Goal: Transaction & Acquisition: Download file/media

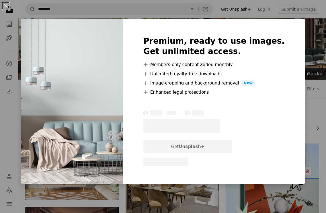
scroll to position [1069, 0]
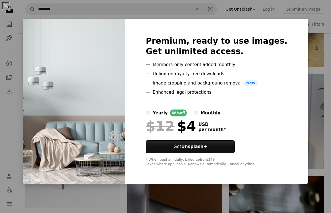
click at [140, 8] on div "An X shape Premium, ready to use images. Get unlimited access. A plus sign Memb…" at bounding box center [165, 106] width 331 height 213
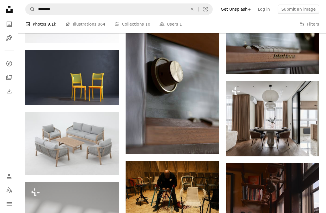
scroll to position [1221, 0]
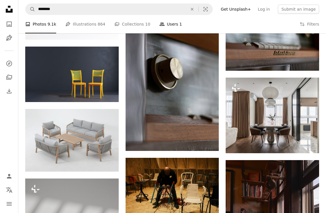
click at [164, 23] on link "People Users 1" at bounding box center [171, 24] width 23 height 18
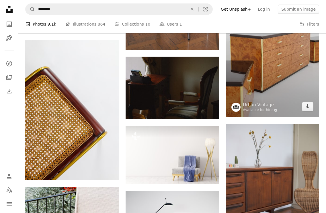
scroll to position [461, 0]
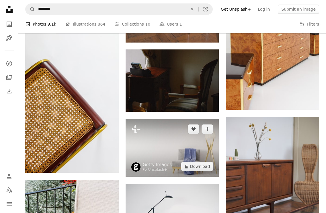
click at [196, 149] on img at bounding box center [173, 147] width 94 height 58
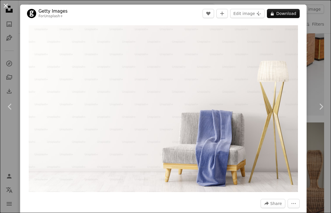
click at [7, 5] on button "An X shape" at bounding box center [5, 5] width 7 height 7
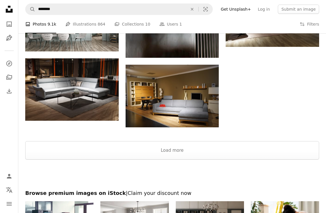
scroll to position [2218, 0]
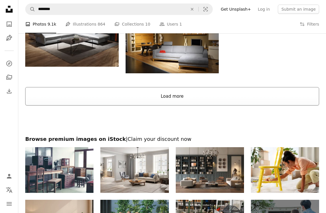
click at [182, 104] on button "Load more" at bounding box center [172, 96] width 294 height 18
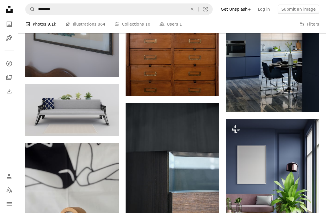
scroll to position [3088, 0]
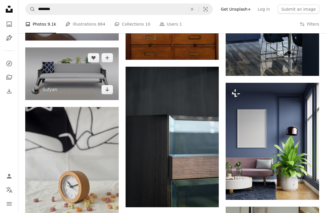
click at [73, 68] on img at bounding box center [72, 73] width 94 height 53
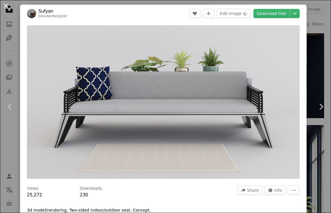
click at [2, 4] on button "An X shape" at bounding box center [5, 5] width 7 height 7
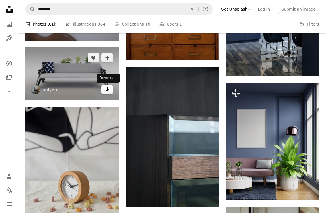
click at [106, 88] on icon "Arrow pointing down" at bounding box center [107, 89] width 5 height 7
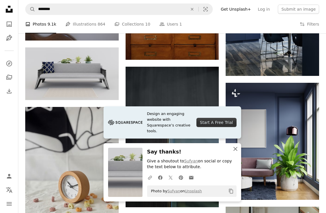
click at [237, 148] on icon "An X shape" at bounding box center [235, 148] width 7 height 7
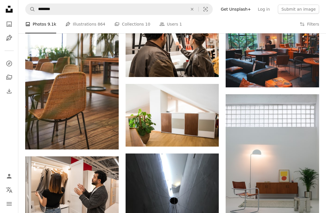
scroll to position [5463, 0]
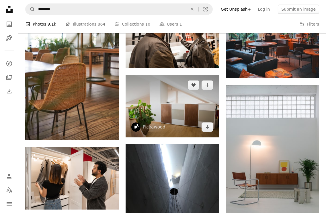
click at [180, 110] on img at bounding box center [173, 106] width 94 height 62
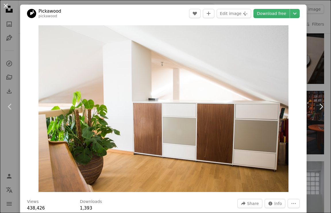
click at [7, 6] on button "An X shape" at bounding box center [5, 5] width 7 height 7
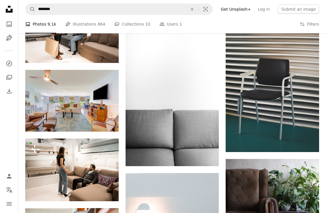
scroll to position [6079, 0]
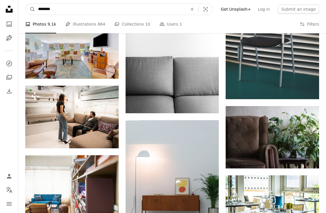
click at [137, 11] on input "********" at bounding box center [110, 9] width 151 height 11
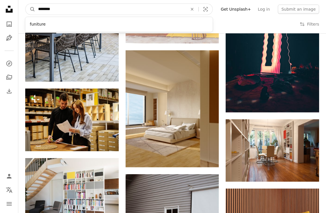
scroll to position [7201, 0]
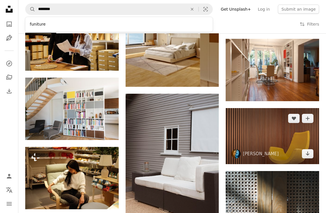
click at [278, 145] on img at bounding box center [273, 136] width 94 height 56
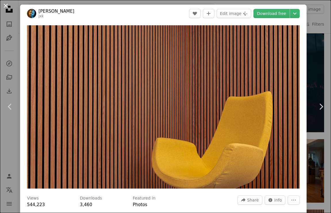
click at [4, 5] on button "An X shape" at bounding box center [5, 5] width 7 height 7
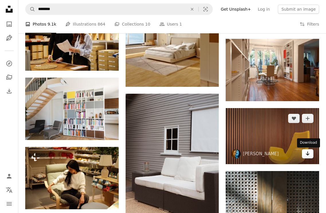
click at [309, 155] on icon "Arrow pointing down" at bounding box center [308, 153] width 5 height 7
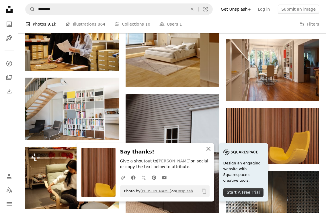
click at [210, 149] on icon "An X shape" at bounding box center [208, 148] width 7 height 7
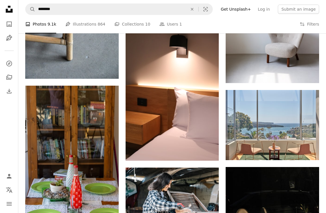
scroll to position [9871, 0]
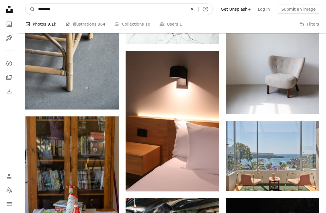
click at [193, 9] on icon "Find visuals sitewide" at bounding box center [192, 9] width 3 height 3
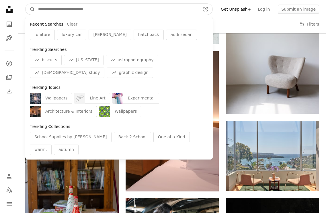
click at [108, 8] on input "Find visuals sitewide" at bounding box center [117, 9] width 164 height 11
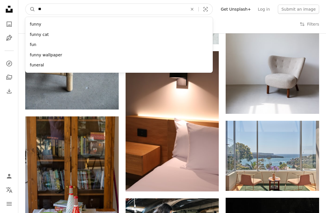
type input "*"
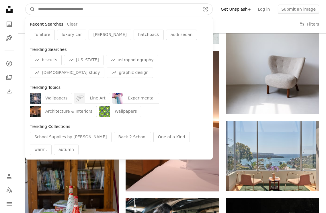
click at [111, 10] on input "Find visuals sitewide" at bounding box center [117, 9] width 164 height 11
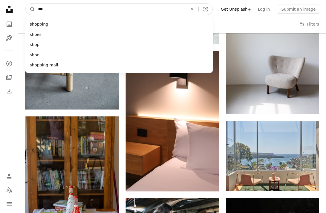
type input "****"
click button "A magnifying glass" at bounding box center [31, 9] width 10 height 11
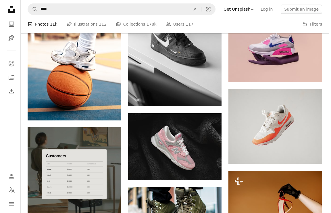
scroll to position [884, 0]
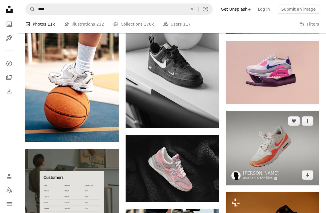
click at [271, 140] on img at bounding box center [273, 147] width 94 height 75
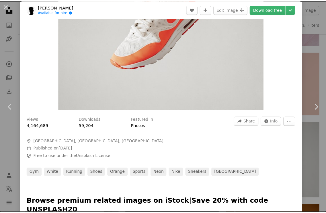
scroll to position [87, 0]
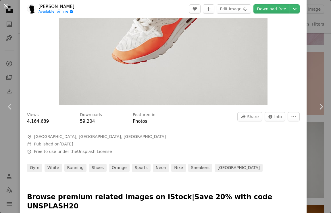
click at [6, 8] on button "An X shape" at bounding box center [5, 5] width 7 height 7
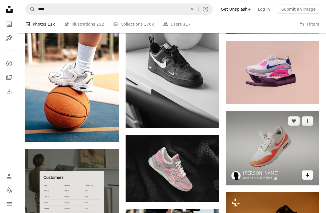
click at [307, 176] on icon "Download" at bounding box center [308, 174] width 4 height 4
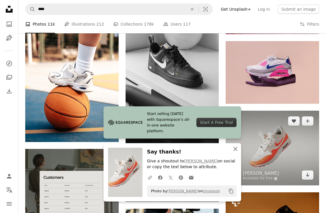
drag, startPoint x: 235, startPoint y: 148, endPoint x: 243, endPoint y: 148, distance: 8.3
click at [235, 148] on icon "An X shape" at bounding box center [235, 148] width 7 height 7
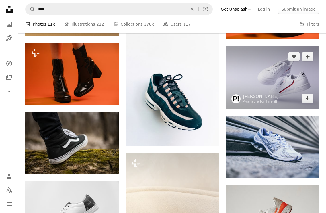
scroll to position [1454, 0]
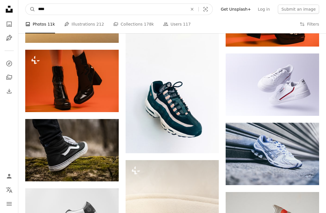
click at [108, 14] on input "****" at bounding box center [110, 9] width 151 height 11
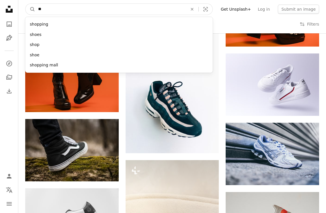
type input "*"
type input "*****"
click at [26, 4] on button "A magnifying glass" at bounding box center [31, 9] width 10 height 11
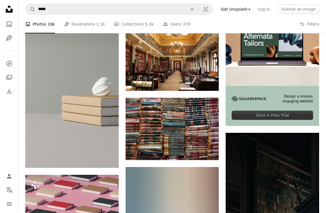
scroll to position [1614, 0]
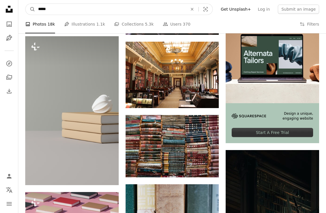
click at [143, 8] on input "*****" at bounding box center [110, 9] width 151 height 11
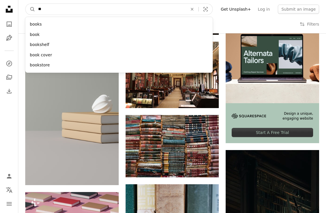
type input "*"
type input "*******"
click button "A magnifying glass" at bounding box center [31, 9] width 10 height 11
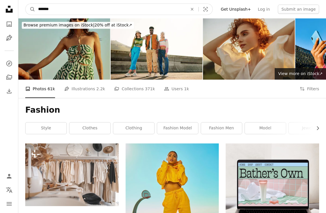
click at [119, 9] on input "*******" at bounding box center [110, 9] width 151 height 11
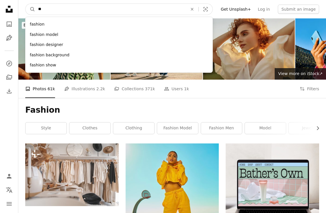
type input "*"
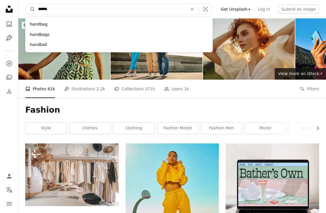
type input "*******"
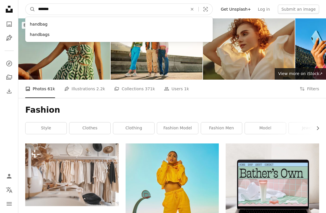
click button "A magnifying glass" at bounding box center [31, 9] width 10 height 11
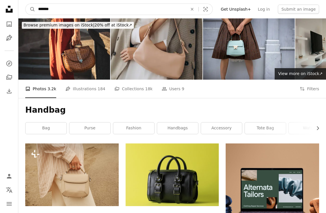
click at [121, 8] on input "*******" at bounding box center [110, 9] width 151 height 11
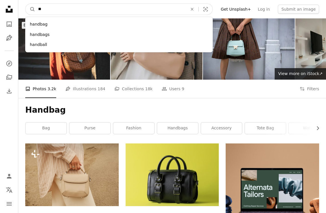
type input "*"
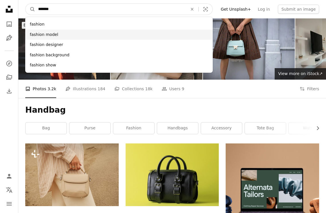
type input "*******"
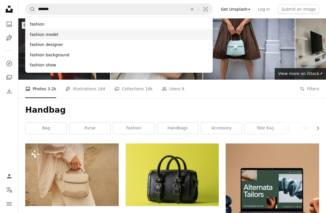
click at [57, 32] on div "fashion model" at bounding box center [119, 35] width 188 height 10
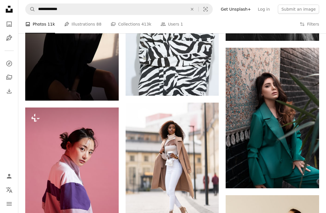
scroll to position [743, 0]
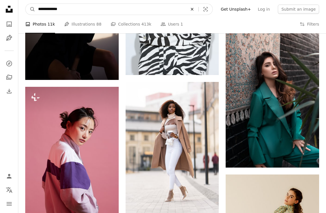
click at [198, 11] on icon "An X shape" at bounding box center [192, 9] width 13 height 5
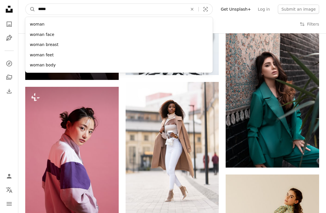
type input "*****"
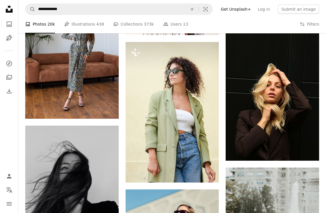
scroll to position [2977, 0]
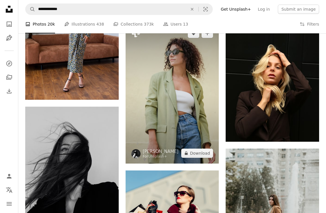
click at [171, 75] on img at bounding box center [173, 93] width 94 height 140
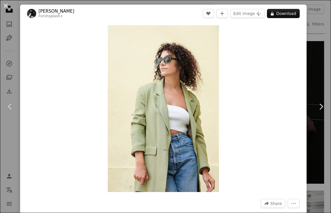
click at [6, 5] on button "An X shape" at bounding box center [5, 5] width 7 height 7
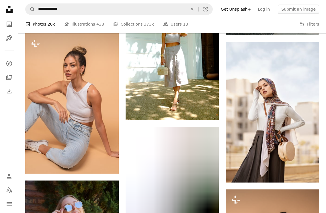
scroll to position [427, 0]
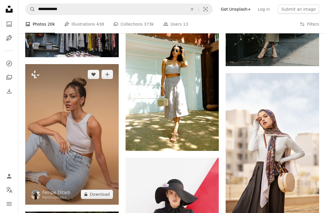
click at [55, 81] on img at bounding box center [72, 134] width 94 height 140
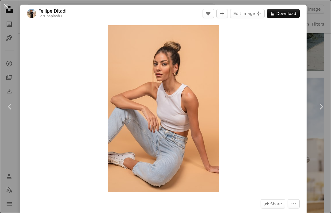
click at [152, 3] on div "An X shape Chevron left Chevron right [PERSON_NAME] For Unsplash+ A heart A plu…" at bounding box center [165, 106] width 331 height 213
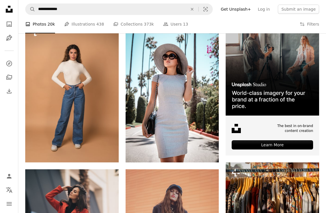
scroll to position [109, 0]
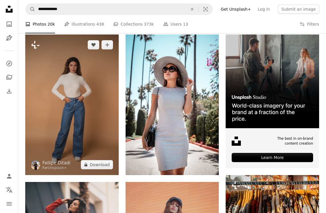
click at [81, 88] on img at bounding box center [72, 104] width 94 height 140
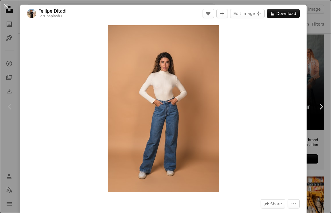
click at [7, 48] on div "An X shape Chevron left Chevron right [PERSON_NAME] For Unsplash+ A heart A plu…" at bounding box center [165, 106] width 331 height 213
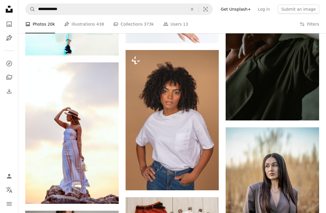
scroll to position [3302, 0]
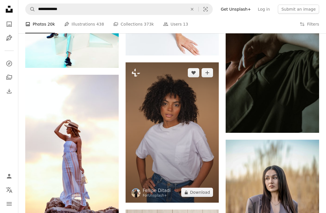
click at [188, 110] on img at bounding box center [173, 132] width 94 height 140
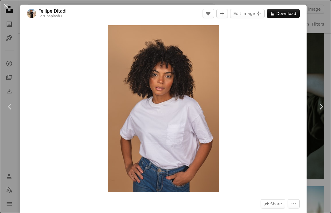
drag, startPoint x: 10, startPoint y: 29, endPoint x: 87, endPoint y: 38, distance: 77.1
click at [10, 29] on div "An X shape Chevron left Chevron right [PERSON_NAME] For Unsplash+ A heart A plu…" at bounding box center [165, 106] width 331 height 213
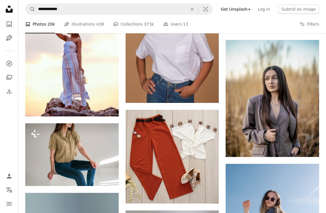
scroll to position [3426, 0]
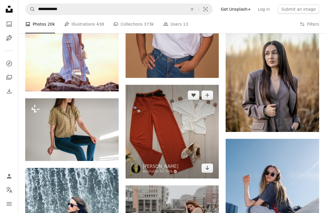
click at [180, 114] on img at bounding box center [173, 132] width 94 height 94
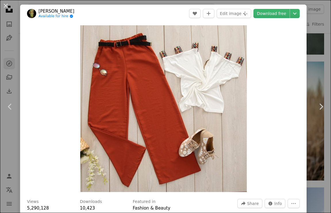
click at [12, 64] on div "An X shape Chevron left Chevron right engin akyurt Available for hire A checkma…" at bounding box center [165, 106] width 331 height 213
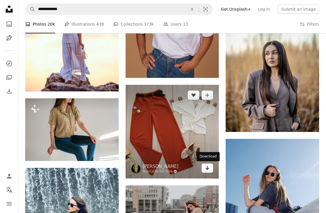
click at [208, 168] on icon "Arrow pointing down" at bounding box center [207, 167] width 5 height 7
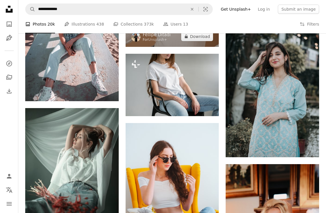
scroll to position [3743, 0]
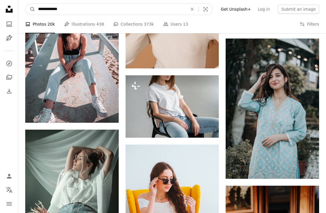
click at [43, 11] on input "**********" at bounding box center [110, 9] width 151 height 11
type input "**********"
click at [26, 4] on button "A magnifying glass" at bounding box center [31, 9] width 10 height 11
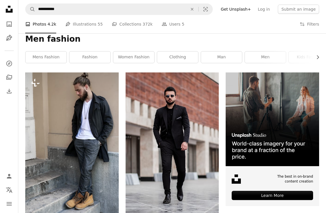
scroll to position [28, 0]
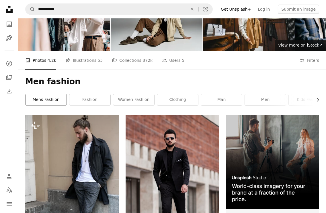
click at [53, 101] on link "mens fashion" at bounding box center [46, 99] width 41 height 11
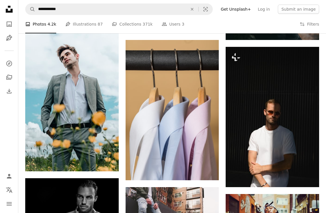
scroll to position [5870, 0]
